Goal: Navigation & Orientation: Find specific page/section

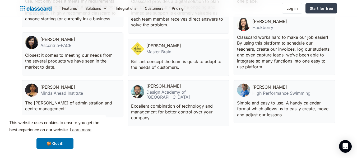
scroll to position [1587, 0]
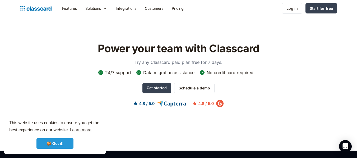
click at [63, 142] on link "🍪 Got it!" at bounding box center [54, 144] width 37 height 11
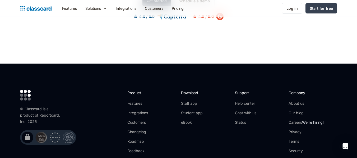
scroll to position [1719, 0]
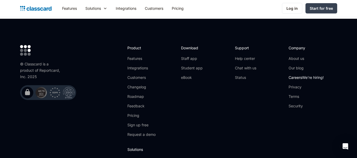
click at [296, 75] on link "Careers We're hiring!" at bounding box center [306, 77] width 35 height 5
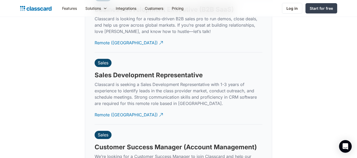
scroll to position [1443, 0]
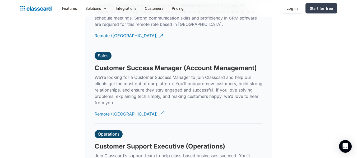
click at [119, 108] on div "Remote ([GEOGRAPHIC_DATA])" at bounding box center [126, 112] width 63 height 10
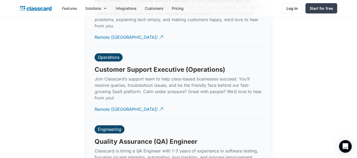
scroll to position [1549, 0]
